Goal: Task Accomplishment & Management: Complete application form

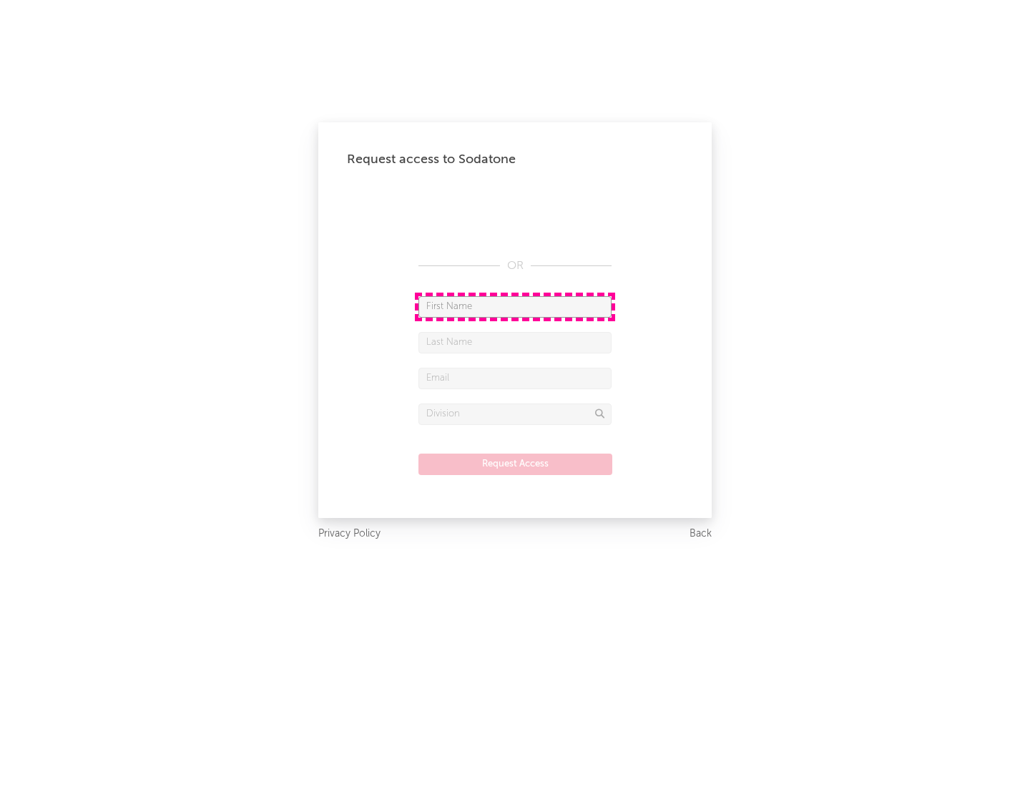
click at [515, 306] on input "text" at bounding box center [515, 306] width 193 height 21
type input "[PERSON_NAME]"
click at [515, 342] on input "text" at bounding box center [515, 342] width 193 height 21
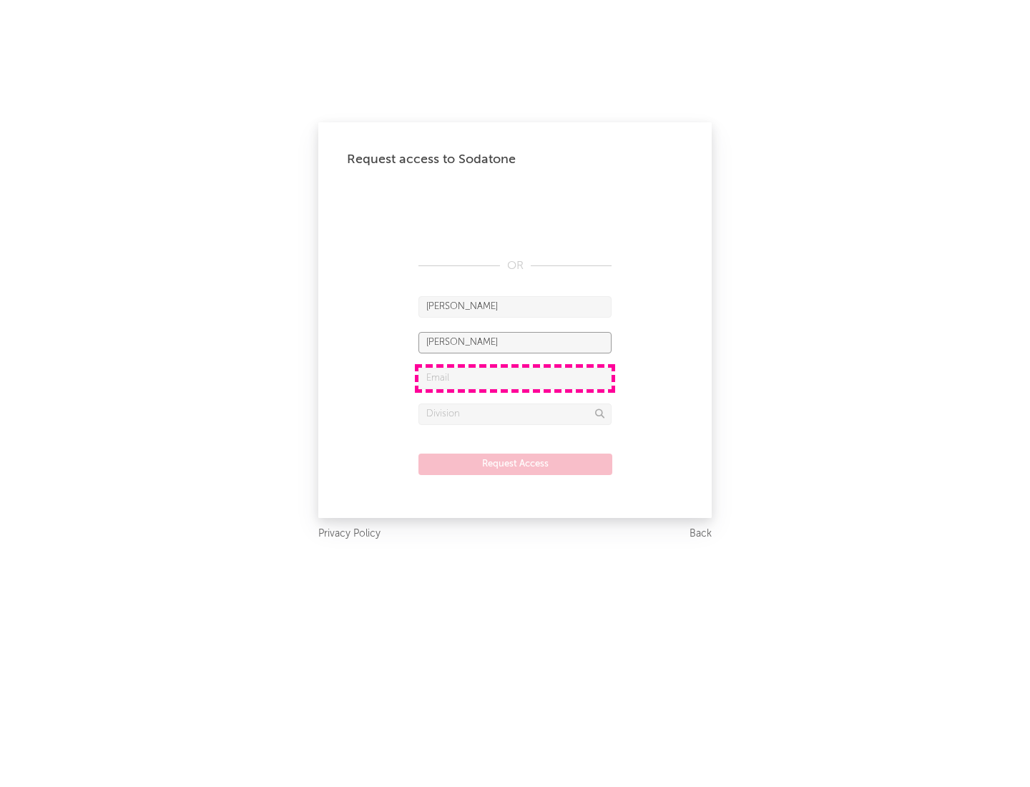
type input "[PERSON_NAME]"
click at [515, 378] on input "text" at bounding box center [515, 378] width 193 height 21
type input "[EMAIL_ADDRESS][DOMAIN_NAME]"
click at [515, 414] on input "text" at bounding box center [515, 414] width 193 height 21
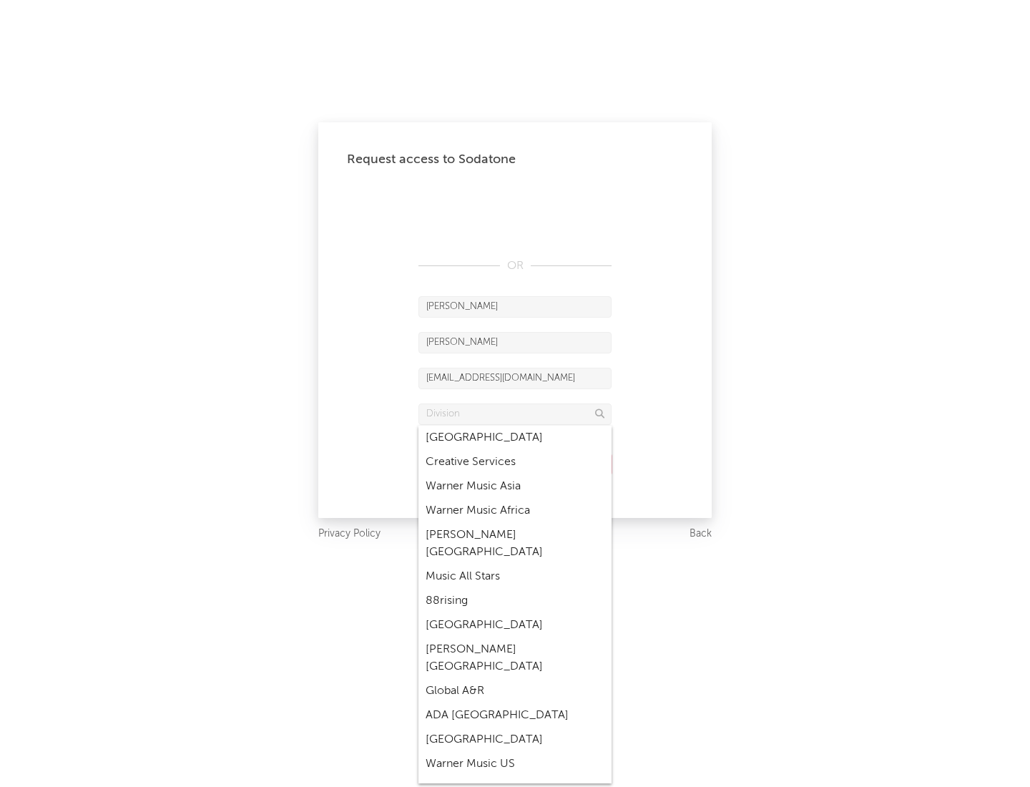
click at [515, 565] on div "Music All Stars" at bounding box center [515, 577] width 193 height 24
type input "Music All Stars"
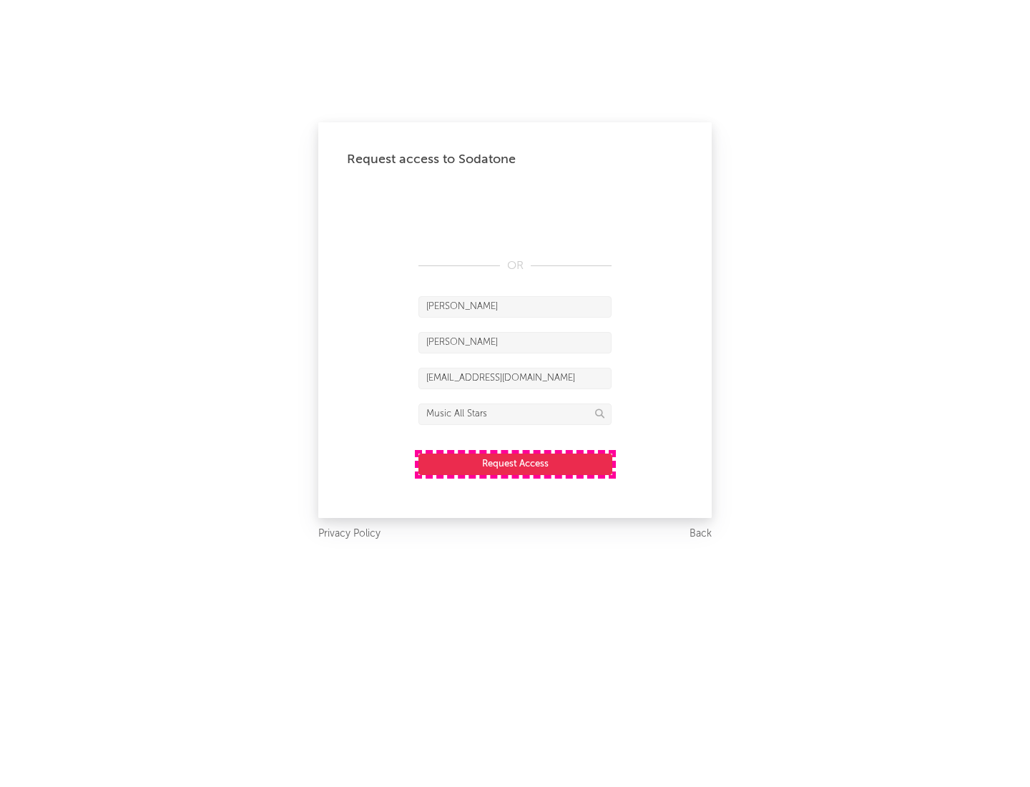
click at [515, 464] on button "Request Access" at bounding box center [516, 464] width 194 height 21
